Goal: Check status: Check status

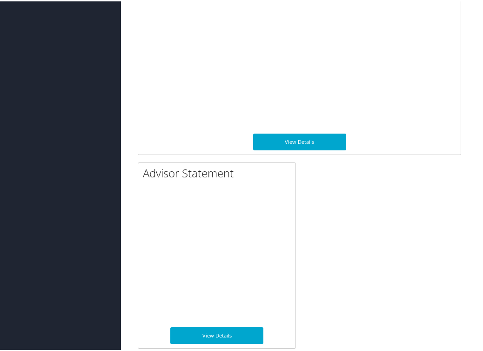
scroll to position [937, 0]
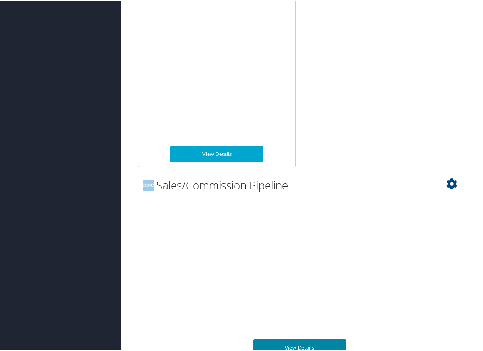
click at [308, 338] on link "View Details" at bounding box center [299, 346] width 93 height 17
